Goal: Information Seeking & Learning: Understand process/instructions

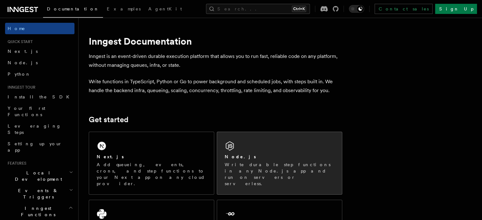
scroll to position [51, 0]
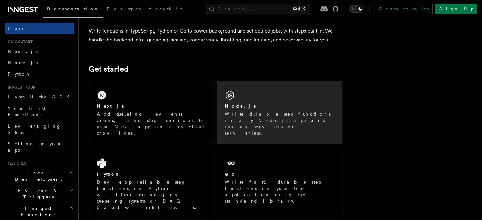
click at [304, 101] on div "Node.js Write durable step functions in any Node.js app and run on servers or s…" at bounding box center [279, 112] width 125 height 62
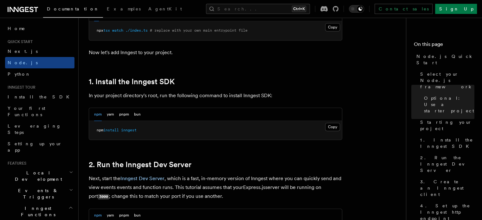
scroll to position [363, 0]
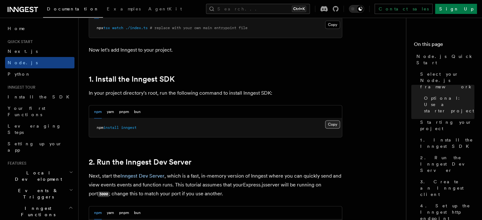
click at [335, 124] on button "Copy Copied" at bounding box center [332, 124] width 15 height 8
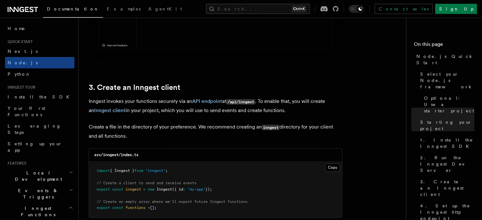
scroll to position [777, 0]
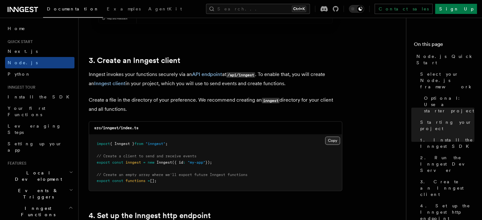
click at [335, 141] on button "Copy Copied" at bounding box center [332, 141] width 15 height 8
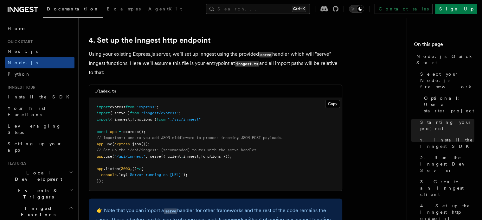
scroll to position [952, 0]
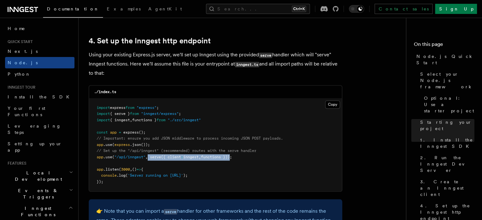
drag, startPoint x: 150, startPoint y: 158, endPoint x: 235, endPoint y: 157, distance: 85.6
click at [232, 157] on span "app .use ( "/api/inngest" , serve ({ client : inngest , functions }));" at bounding box center [164, 157] width 135 height 4
drag, startPoint x: 100, startPoint y: 160, endPoint x: 92, endPoint y: 159, distance: 8.1
click at [92, 159] on pre "import express from "express" ; import { serve } from "inngest/express" ; impor…" at bounding box center [215, 145] width 253 height 93
click at [100, 161] on pre "import express from "express" ; import { serve } from "inngest/express" ; impor…" at bounding box center [215, 145] width 253 height 93
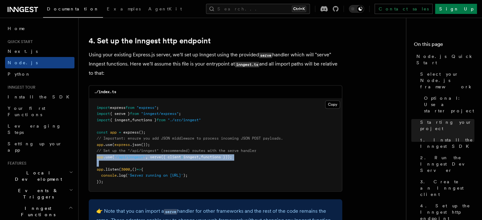
drag, startPoint x: 100, startPoint y: 161, endPoint x: 95, endPoint y: 158, distance: 5.0
click at [95, 158] on pre "import express from "express" ; import { serve } from "inngest/express" ; impor…" at bounding box center [215, 145] width 253 height 93
copy code "app .use ( "/api/inngest" , serve ({ client : inngest , functions }));"
